Goal: Transaction & Acquisition: Purchase product/service

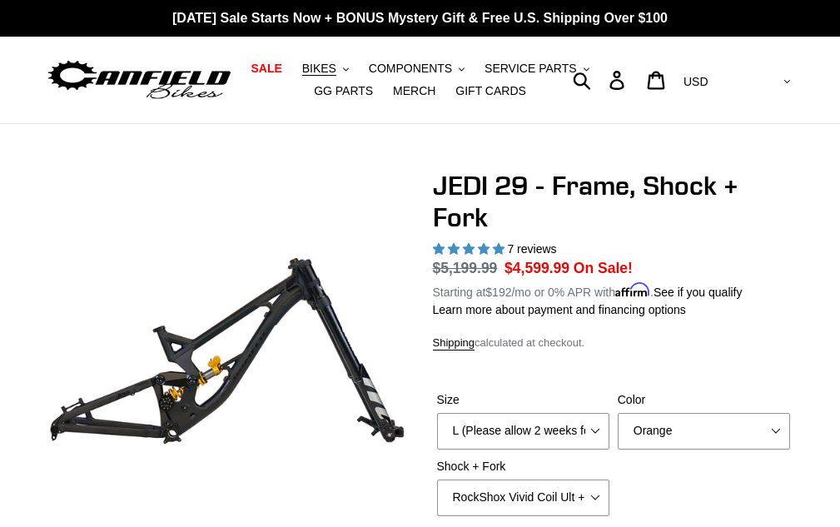
select select "L (Please allow 2 weeks for delivery)"
select select "highest-rating"
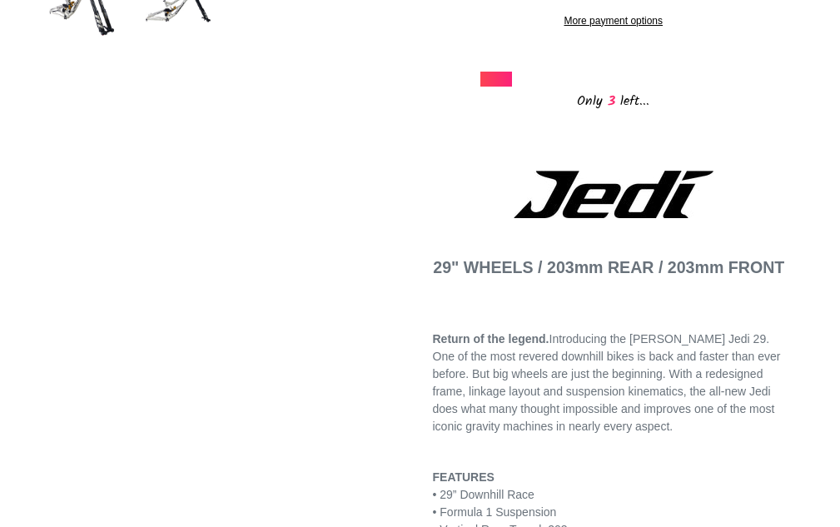
scroll to position [83, 0]
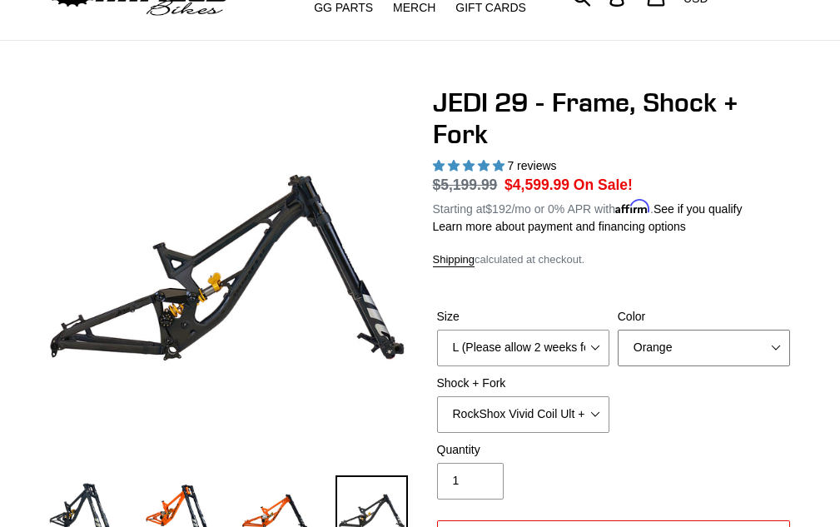
click at [688, 354] on select "Orange Stealth Black Raw" at bounding box center [704, 348] width 172 height 37
click at [618, 330] on select "Orange Stealth Black Raw" at bounding box center [704, 348] width 172 height 37
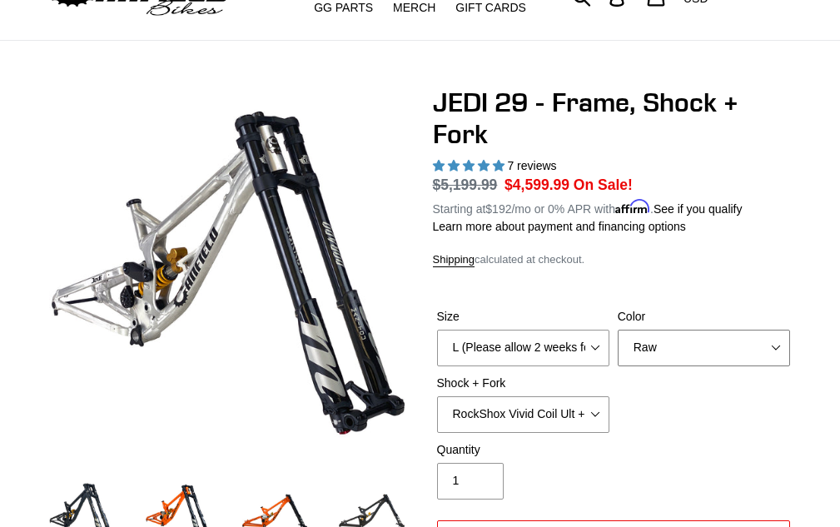
click at [678, 359] on select "Orange Stealth Black Raw" at bounding box center [704, 348] width 172 height 37
select select "Orange"
click at [618, 330] on select "Orange Stealth Black Raw" at bounding box center [704, 348] width 172 height 37
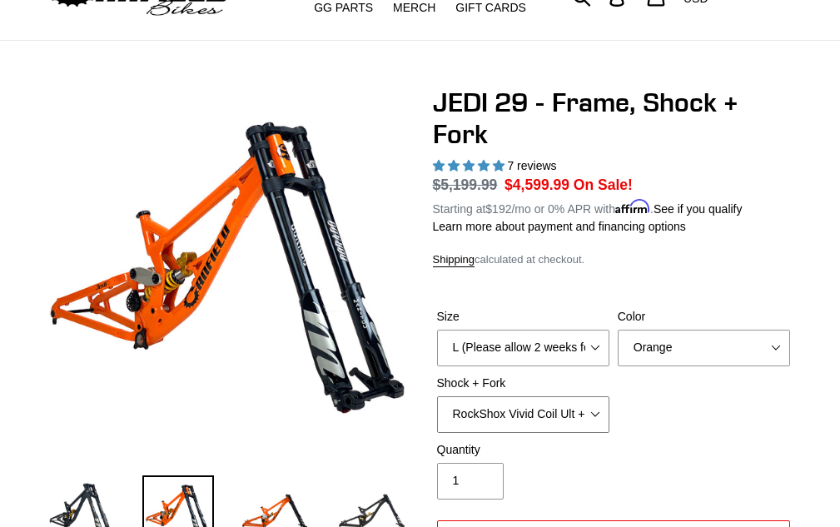
click at [599, 415] on select "RockShox Vivid Coil Ult + Boxxer RC2 C3 Ult Fox DHX2 250x75 + Fox 40 Float Grip…" at bounding box center [523, 414] width 172 height 37
select select "EXT Storia LOK V3 + EXT Vaia 200"
click at [437, 396] on select "RockShox Vivid Coil Ult + Boxxer RC2 C3 Ult Fox DHX2 250x75 + Fox 40 Float Grip…" at bounding box center [523, 414] width 172 height 37
click at [664, 431] on div "Size M (Please allow 2 weeks for delivery) L (Please allow 2 weeks for delivery…" at bounding box center [614, 374] width 362 height 133
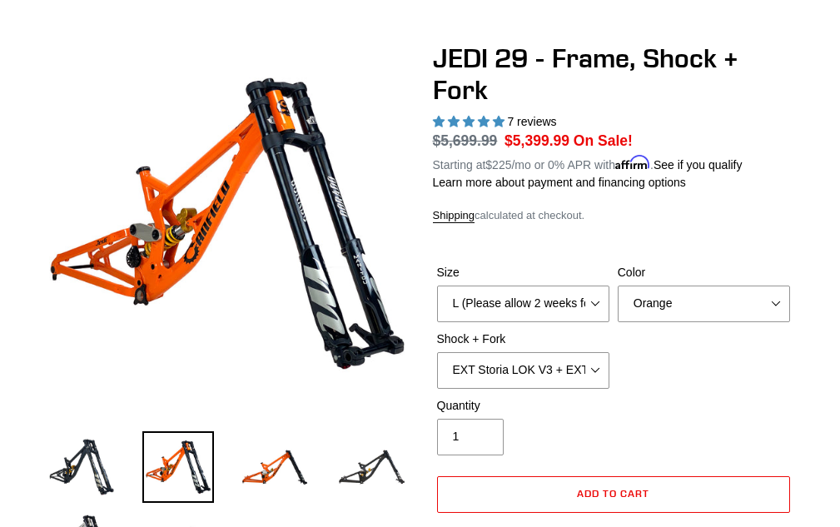
scroll to position [166, 0]
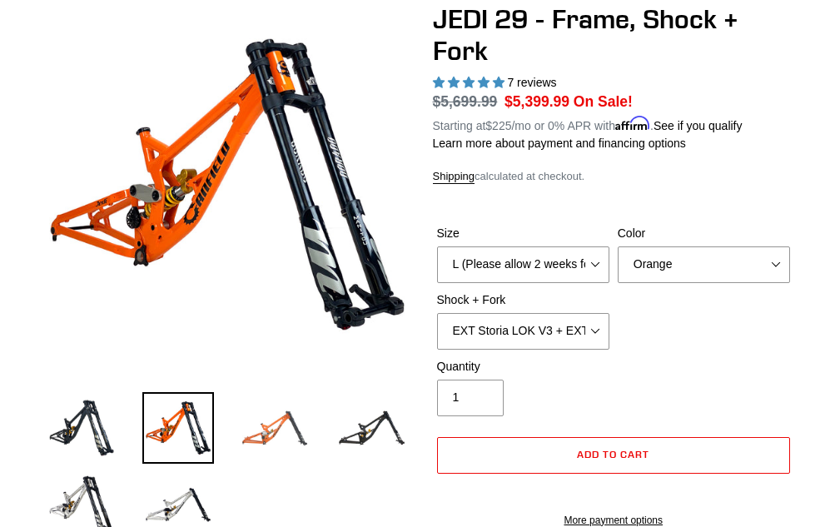
click at [292, 425] on img at bounding box center [275, 428] width 72 height 72
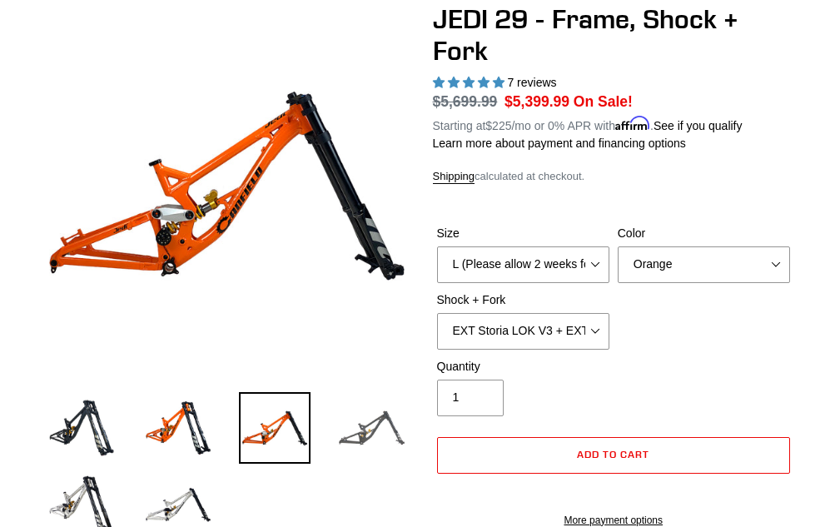
click at [357, 432] on img at bounding box center [371, 428] width 72 height 72
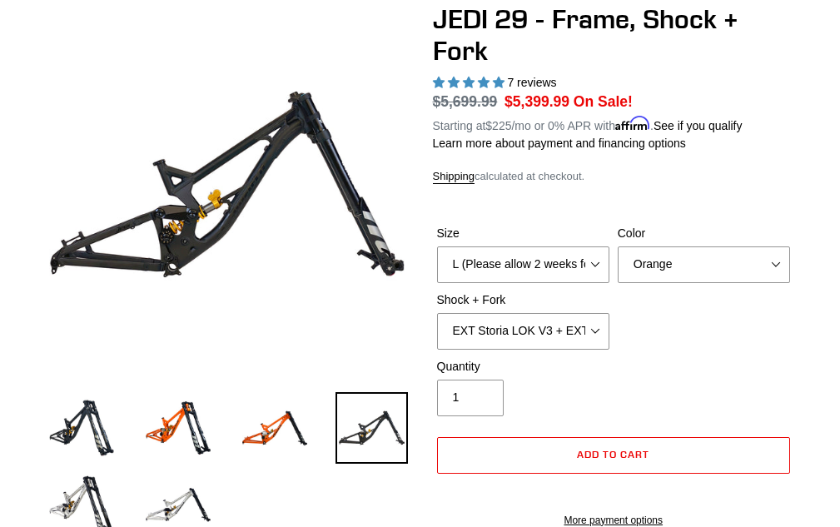
scroll to position [333, 0]
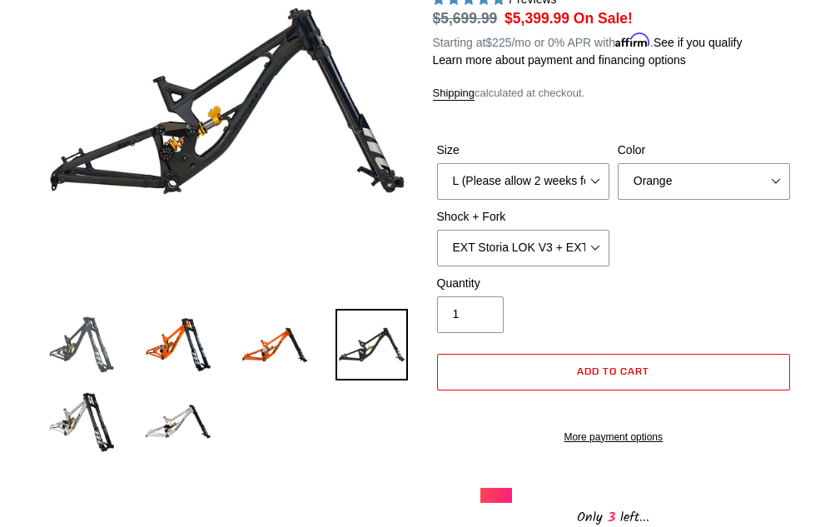
click at [87, 352] on img at bounding box center [82, 345] width 72 height 72
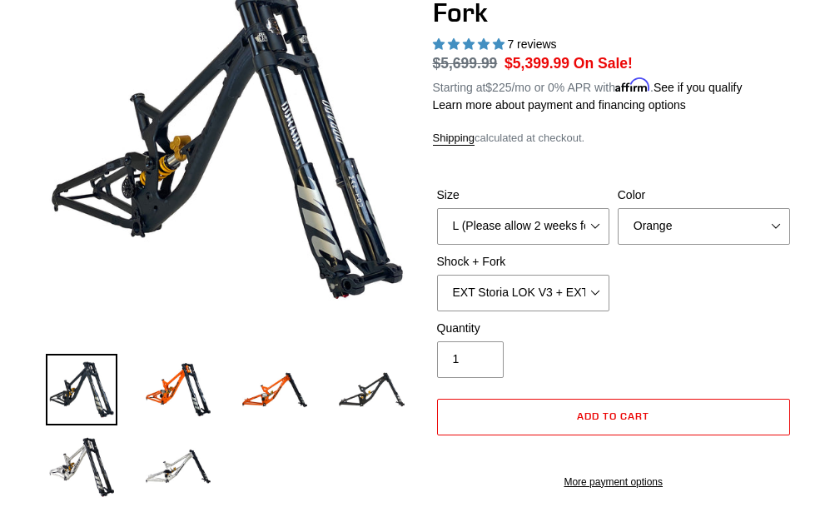
scroll to position [166, 0]
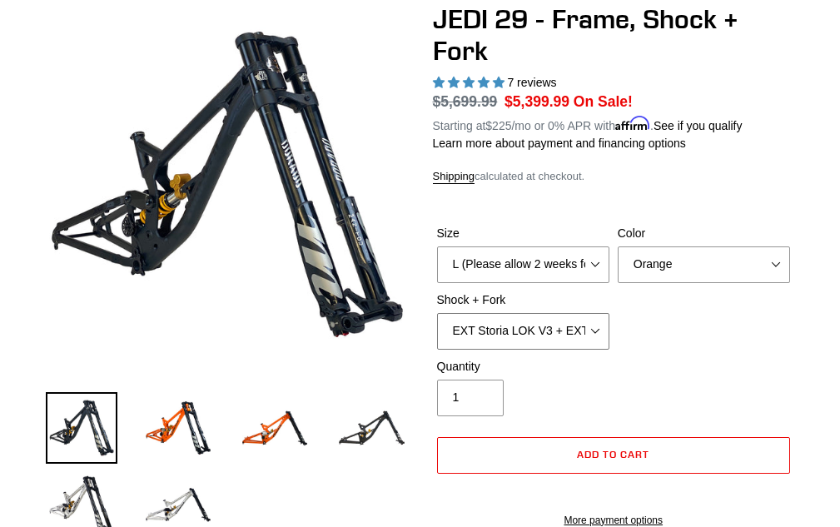
click at [594, 340] on select "RockShox Vivid Coil Ult + Boxxer RC2 C3 Ult Fox DHX2 250x75 + Fox 40 Float Grip…" at bounding box center [523, 331] width 172 height 37
click at [685, 324] on div "Size M (Please allow 2 weeks for delivery) L (Please allow 2 weeks for delivery…" at bounding box center [614, 291] width 362 height 133
click at [349, 442] on img at bounding box center [371, 428] width 72 height 72
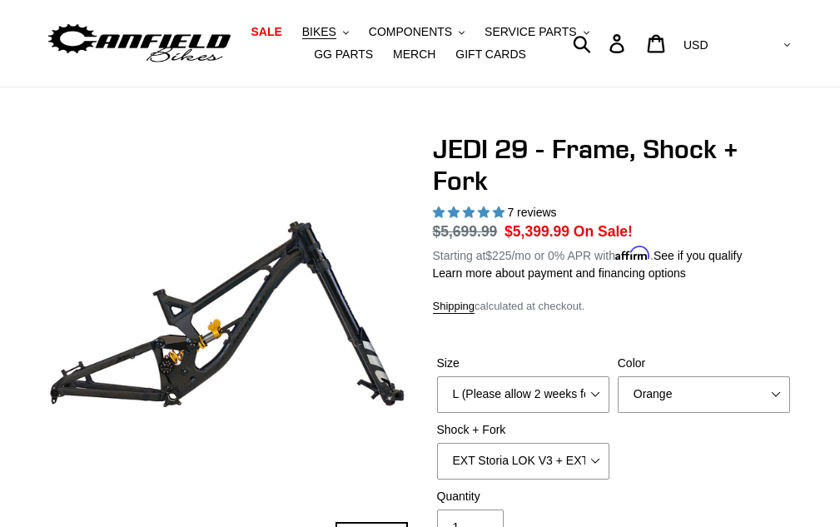
scroll to position [0, 0]
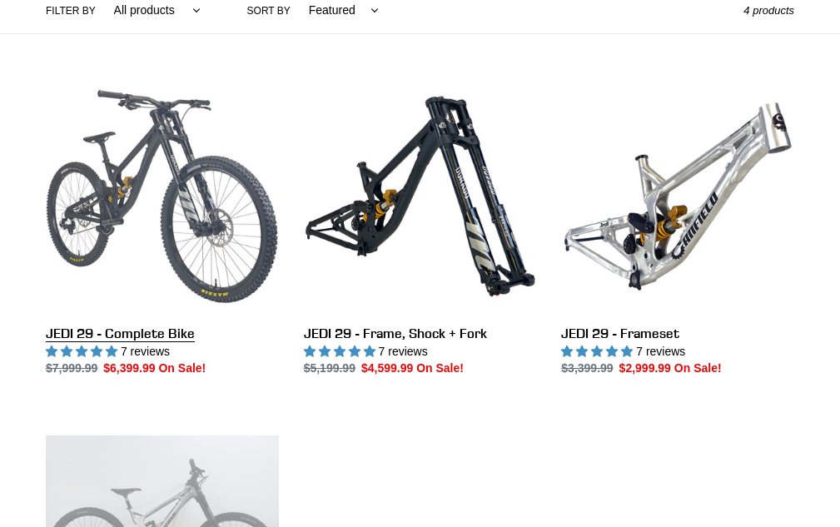
click at [159, 226] on link "JEDI 29 - Complete Bike" at bounding box center [162, 228] width 233 height 297
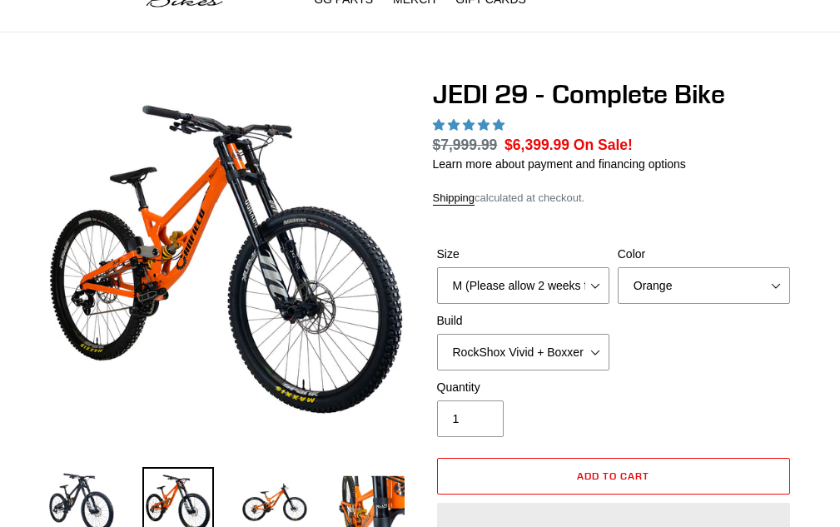
scroll to position [166, 0]
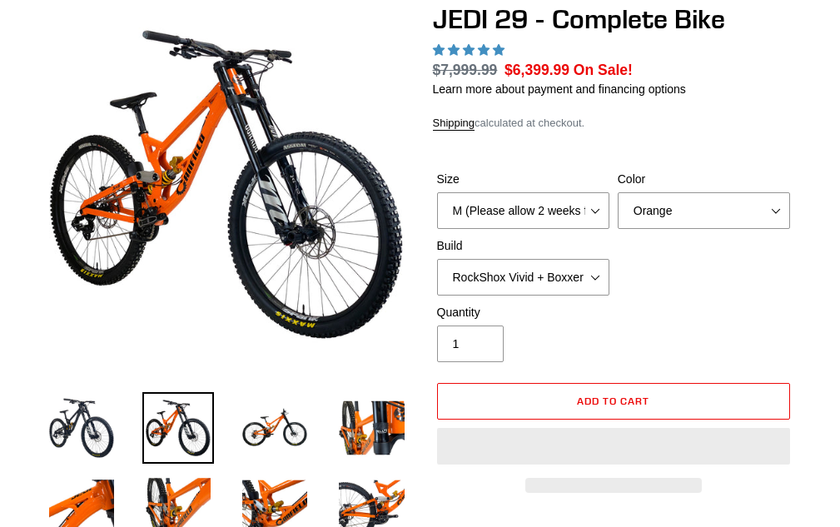
select select "highest-rating"
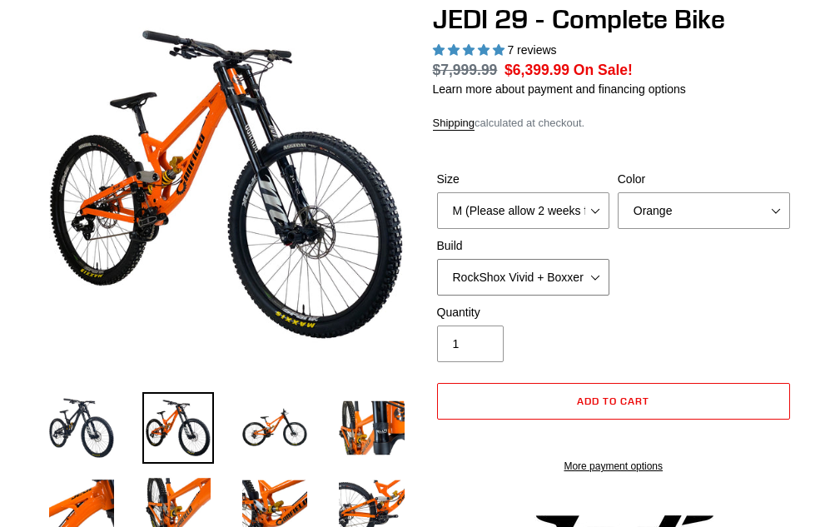
click at [544, 268] on select "RockShox Vivid + Boxxer ULT RC2 C3 200 + SRAM XO RockShox Vivid + Boxxer ULT RC…" at bounding box center [523, 277] width 172 height 37
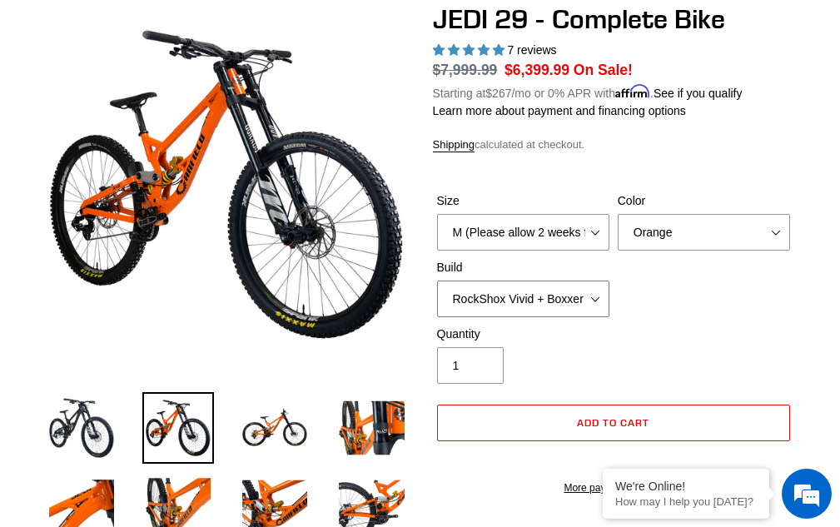
select select "EXT [PERSON_NAME] V3 + EXT Vaia 200 + SRAM XO"
click at [437, 281] on select "RockShox Vivid + Boxxer ULT RC2 C3 200 + SRAM XO RockShox Vivid + Boxxer ULT RC…" at bounding box center [523, 299] width 172 height 37
click at [650, 312] on div "Size M (Please allow 2 weeks for delivery) L (Please allow 2 weeks for delivery…" at bounding box center [614, 258] width 362 height 133
click at [286, 422] on img at bounding box center [275, 428] width 72 height 72
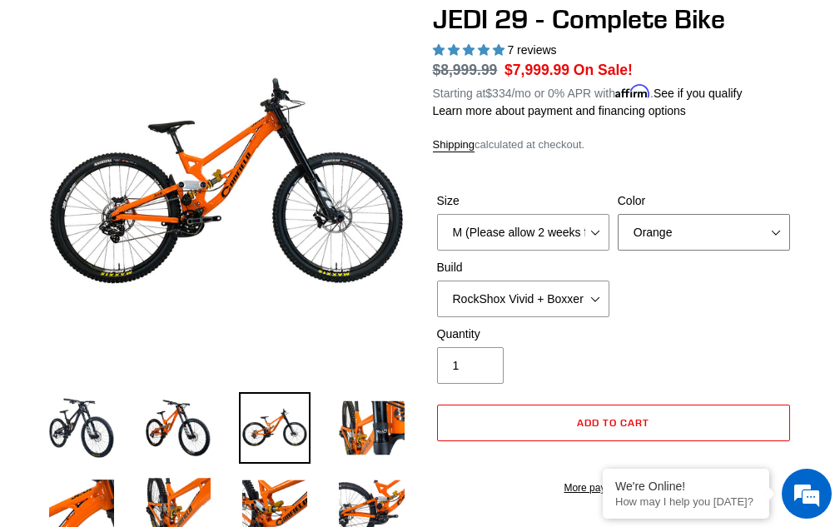
click at [699, 216] on select "Orange Stealth Black Raw" at bounding box center [704, 232] width 172 height 37
select select "Stealth Black"
click at [618, 214] on select "Orange Stealth Black Raw" at bounding box center [704, 232] width 172 height 37
click at [77, 411] on img at bounding box center [82, 428] width 72 height 72
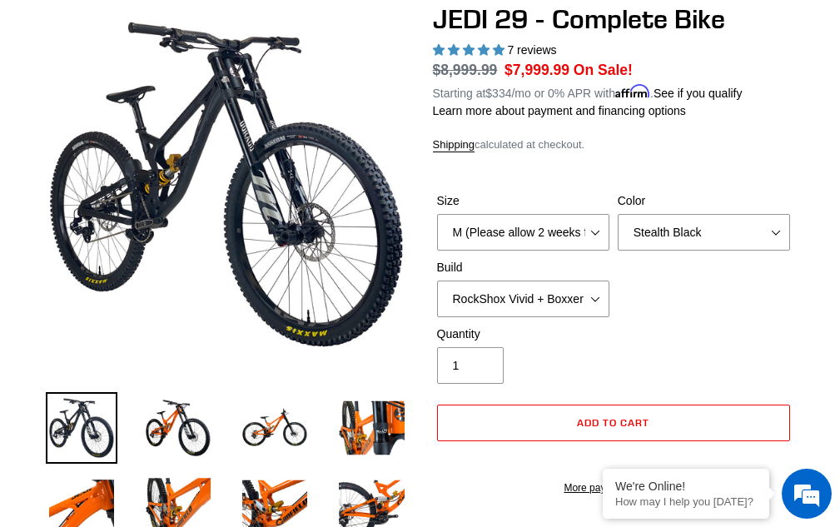
scroll to position [250, 0]
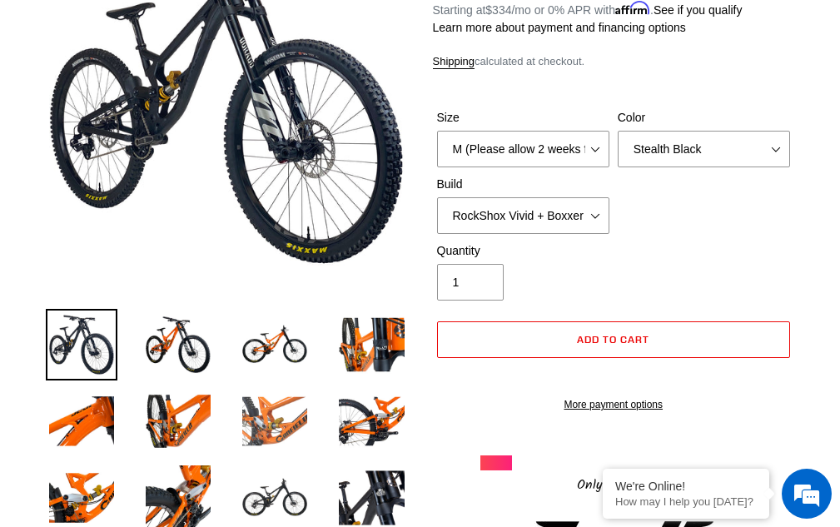
click at [295, 407] on img at bounding box center [275, 421] width 72 height 72
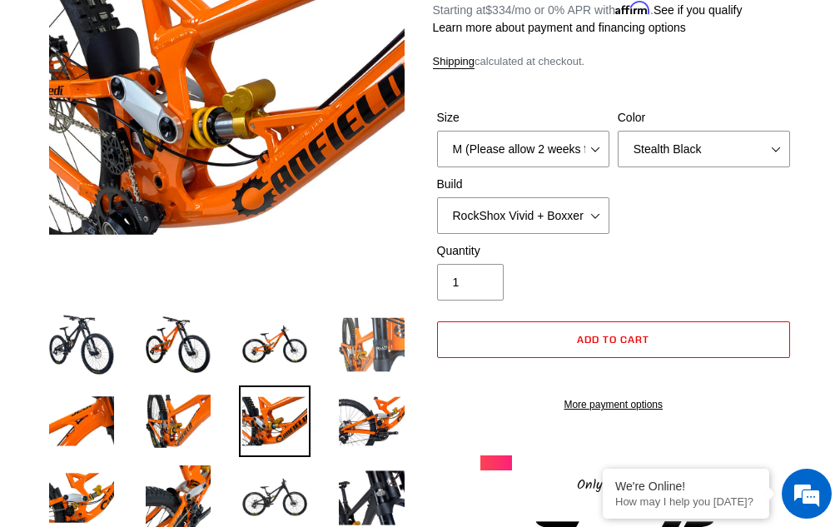
click at [356, 348] on img at bounding box center [371, 345] width 72 height 72
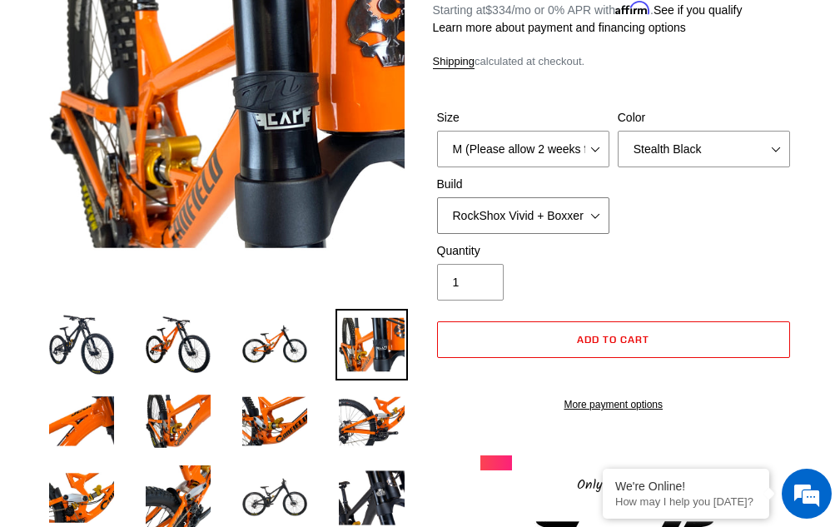
click at [525, 216] on select "RockShox Vivid + Boxxer ULT RC2 C3 200 + SRAM XO RockShox Vivid + Boxxer ULT RC…" at bounding box center [523, 215] width 172 height 37
click at [437, 197] on select "RockShox Vivid + Boxxer ULT RC2 C3 200 + SRAM XO RockShox Vivid + Boxxer ULT RC…" at bounding box center [523, 215] width 172 height 37
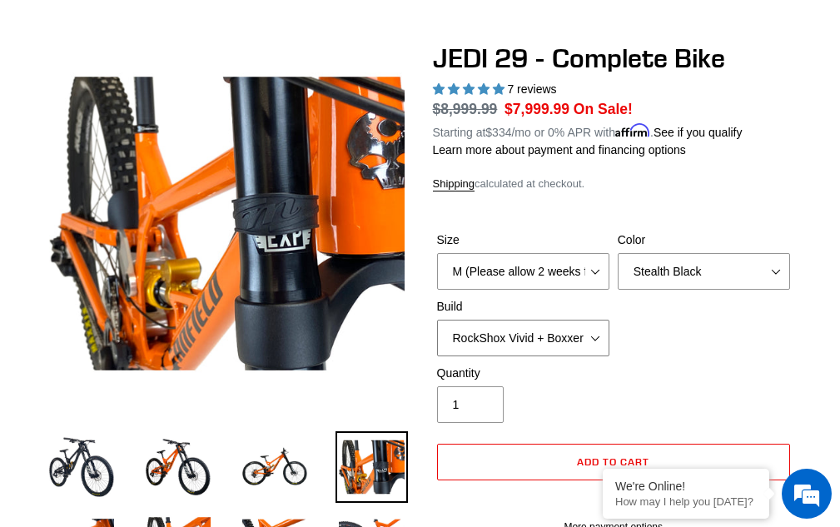
scroll to position [166, 0]
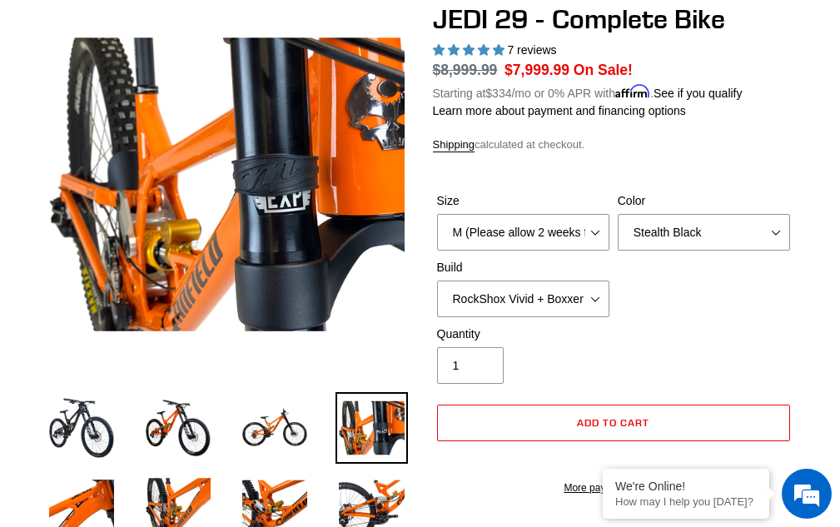
click at [564, 330] on label "Quantity" at bounding box center [523, 333] width 172 height 17
click at [504, 347] on input "1" at bounding box center [470, 365] width 67 height 37
click at [575, 302] on select "RockShox Vivid + Boxxer ULT RC2 C3 200 + SRAM XO RockShox Vivid + Boxxer ULT RC…" at bounding box center [523, 299] width 172 height 37
select select "EXT eStoria LOK V3 + EXT Vaia 200 + SRAM XO"
click at [437, 281] on select "RockShox Vivid + Boxxer ULT RC2 C3 200 + SRAM XO RockShox Vivid + Boxxer ULT RC…" at bounding box center [523, 299] width 172 height 37
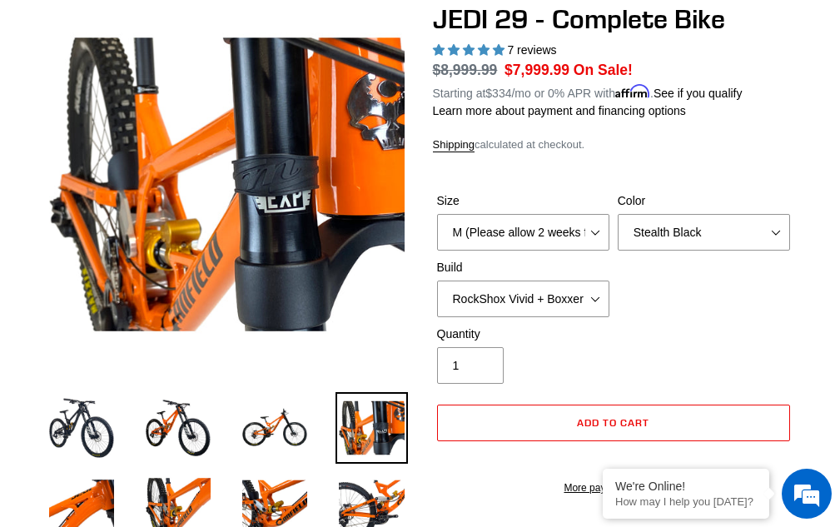
click at [689, 320] on div "Size M (Please allow 2 weeks for delivery) L (Please allow 2 weeks for delivery…" at bounding box center [614, 258] width 362 height 133
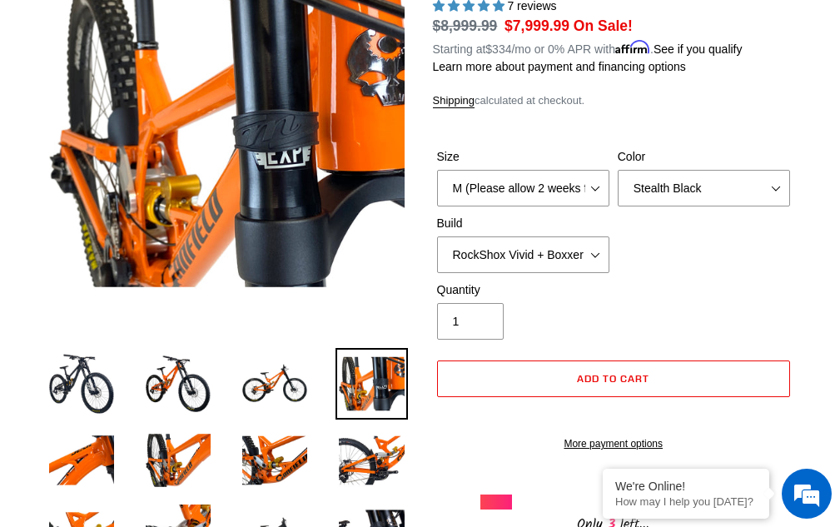
scroll to position [250, 0]
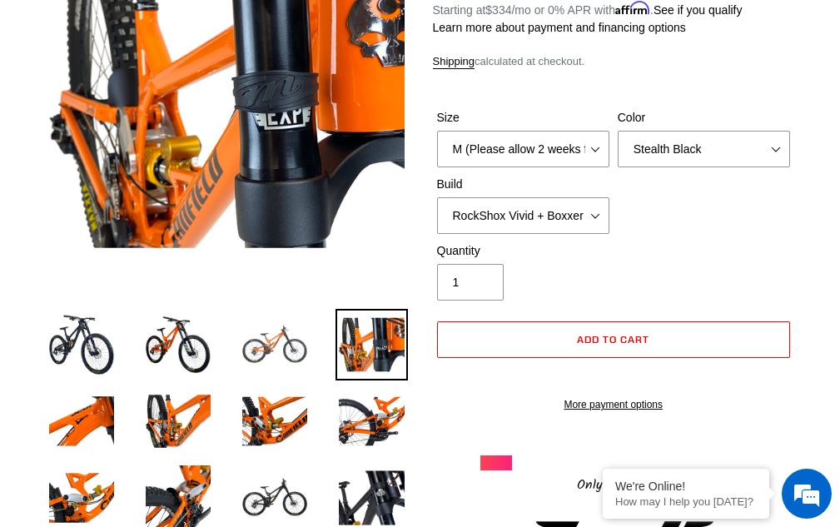
click at [297, 330] on img at bounding box center [275, 345] width 72 height 72
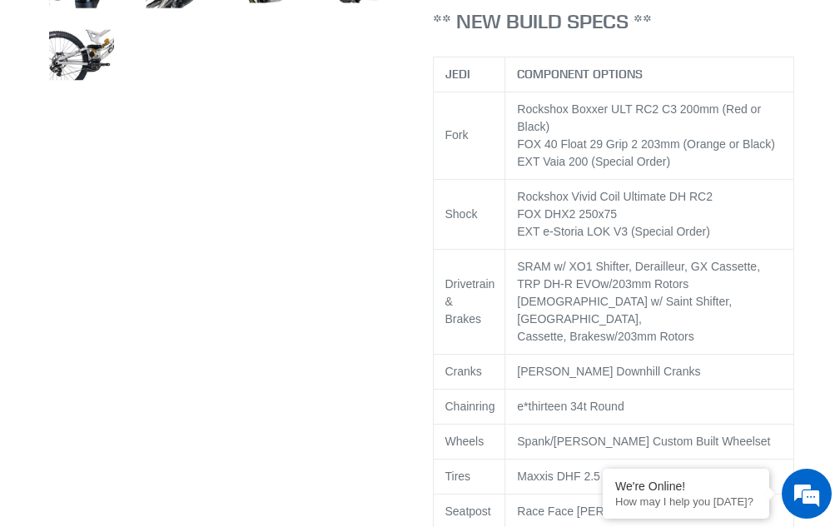
scroll to position [1082, 0]
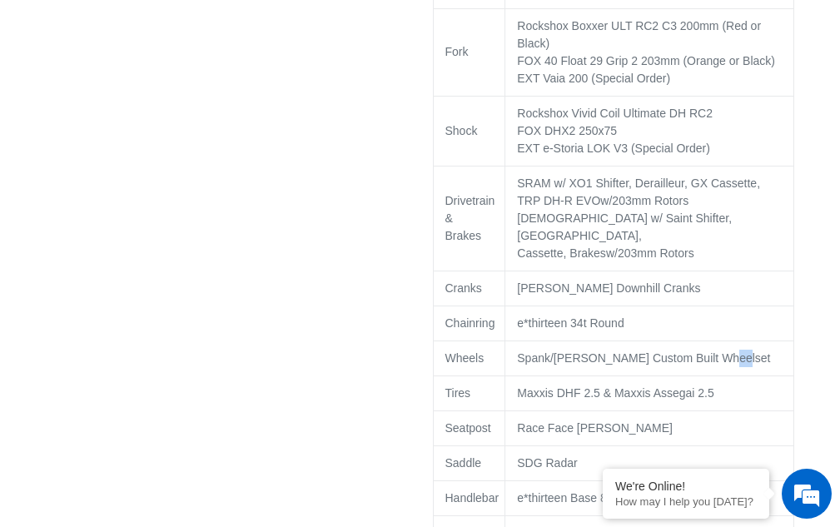
drag, startPoint x: 708, startPoint y: 344, endPoint x: 722, endPoint y: 335, distance: 15.7
click at [720, 340] on td "Spank/Hadley DH Custom Built Wheelset" at bounding box center [649, 357] width 289 height 35
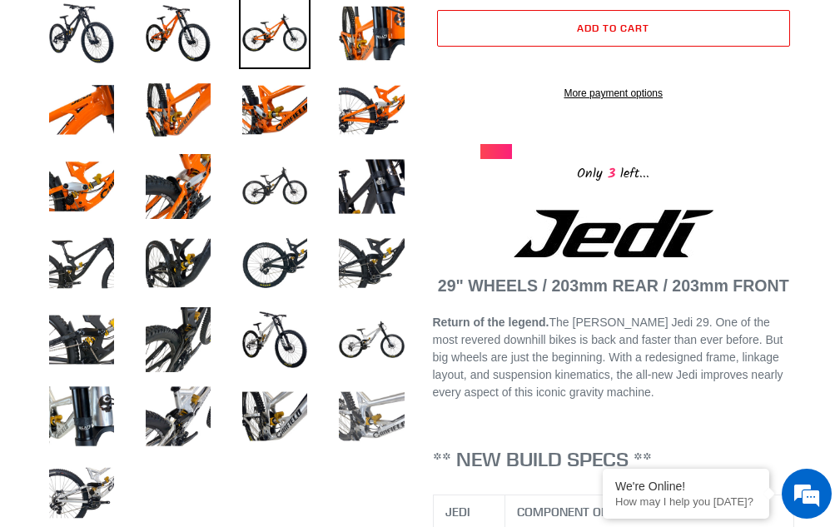
scroll to position [583, 0]
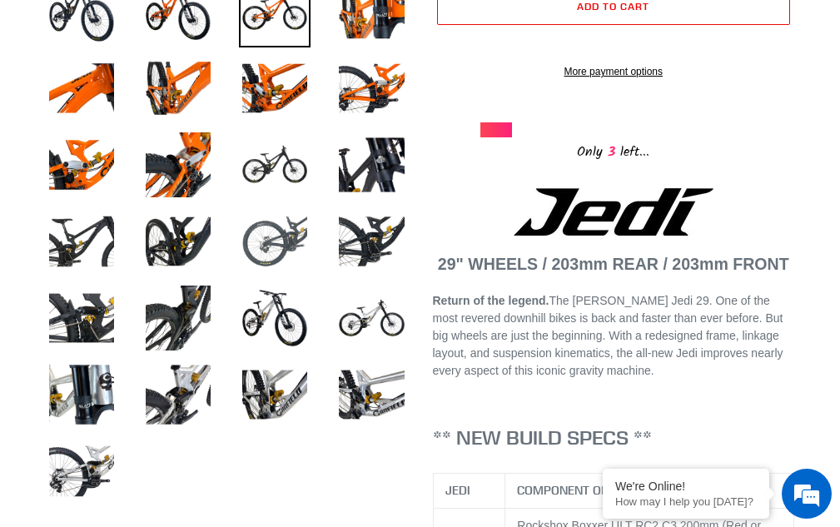
click at [286, 241] on img at bounding box center [275, 242] width 72 height 72
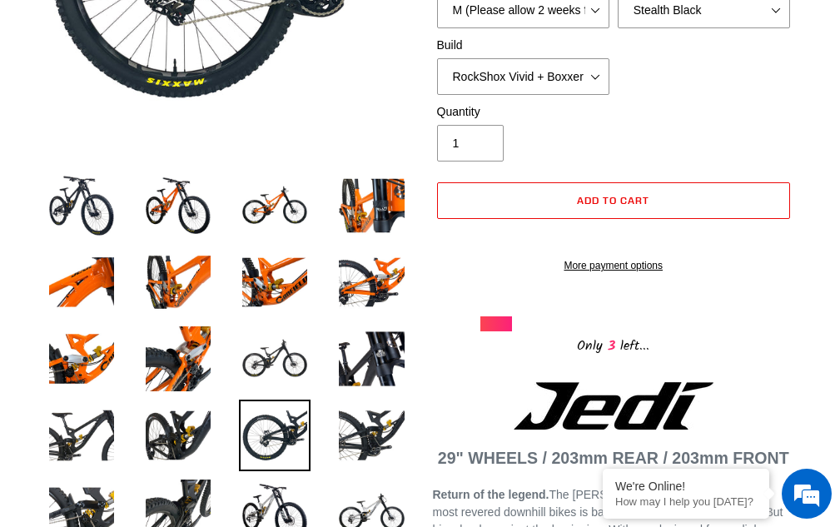
scroll to position [416, 0]
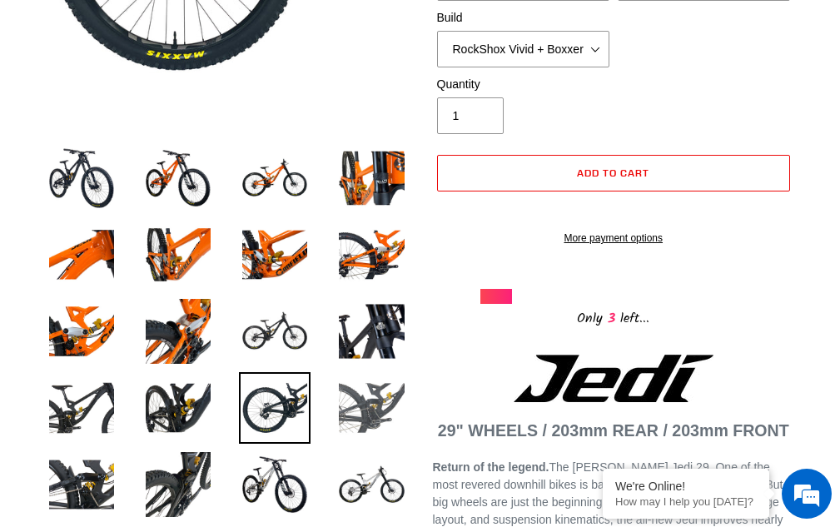
click at [374, 396] on img at bounding box center [371, 408] width 72 height 72
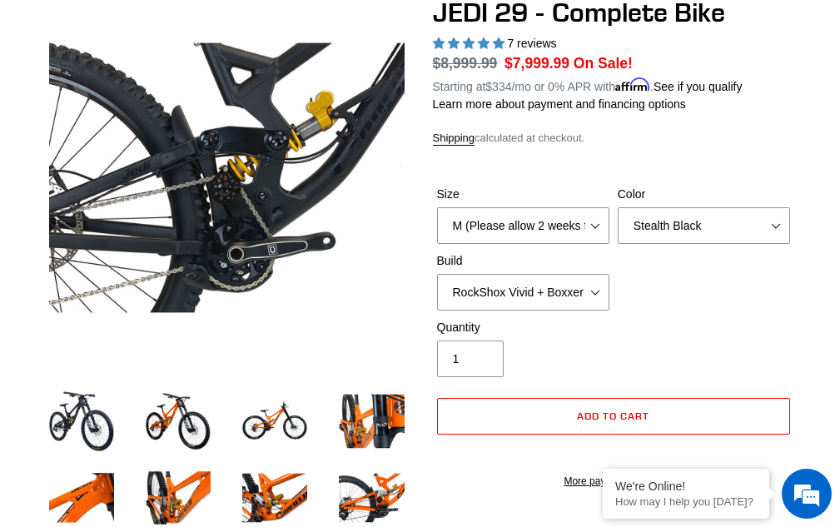
scroll to position [166, 0]
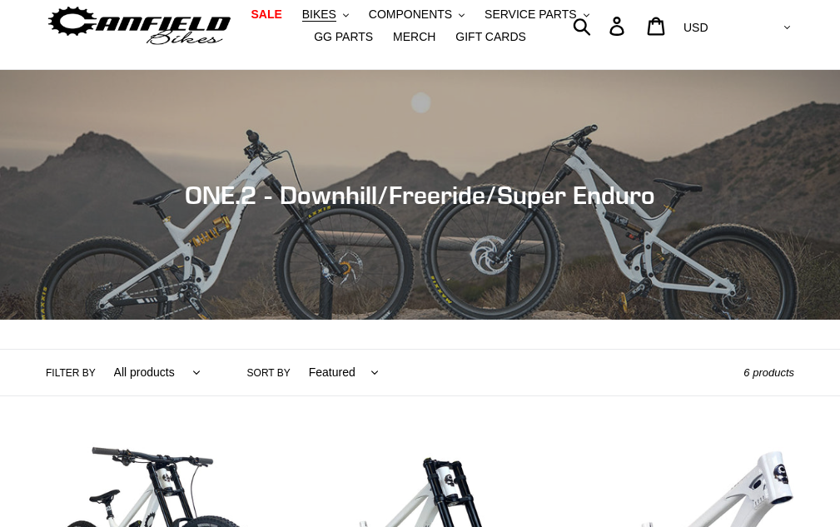
scroll to position [83, 0]
